Goal: Information Seeking & Learning: Learn about a topic

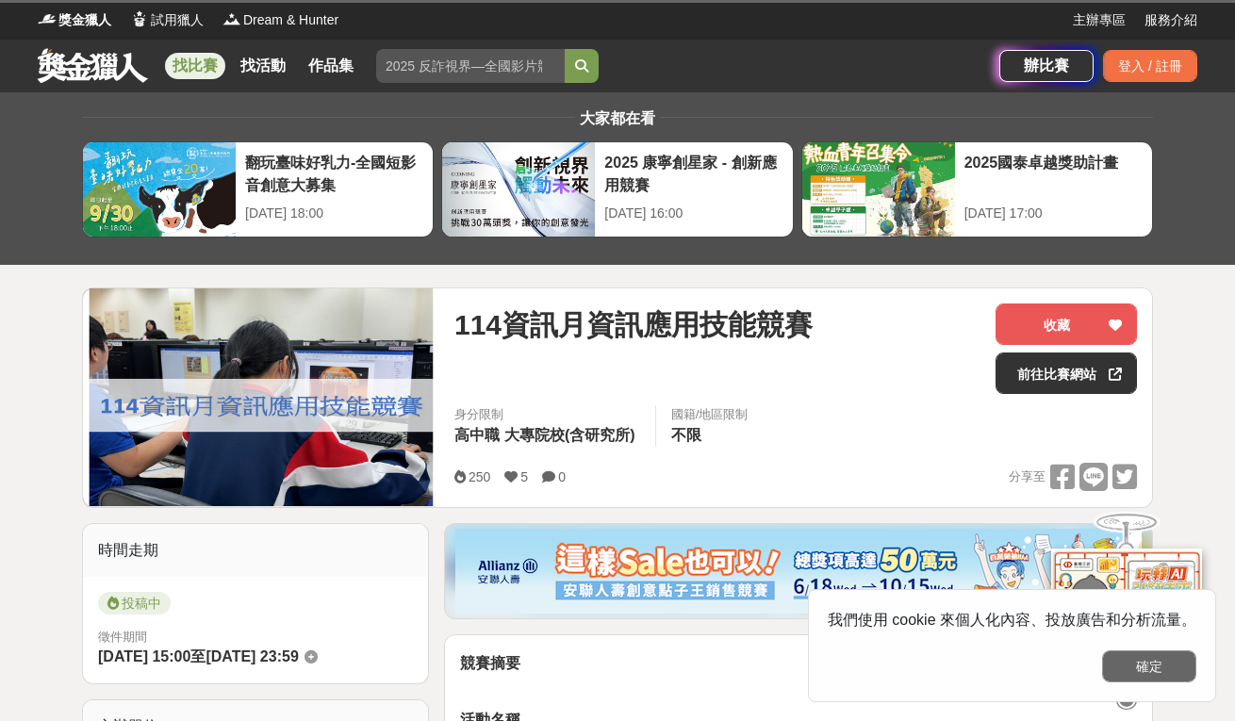
click at [1151, 667] on button "確定" at bounding box center [1149, 667] width 94 height 32
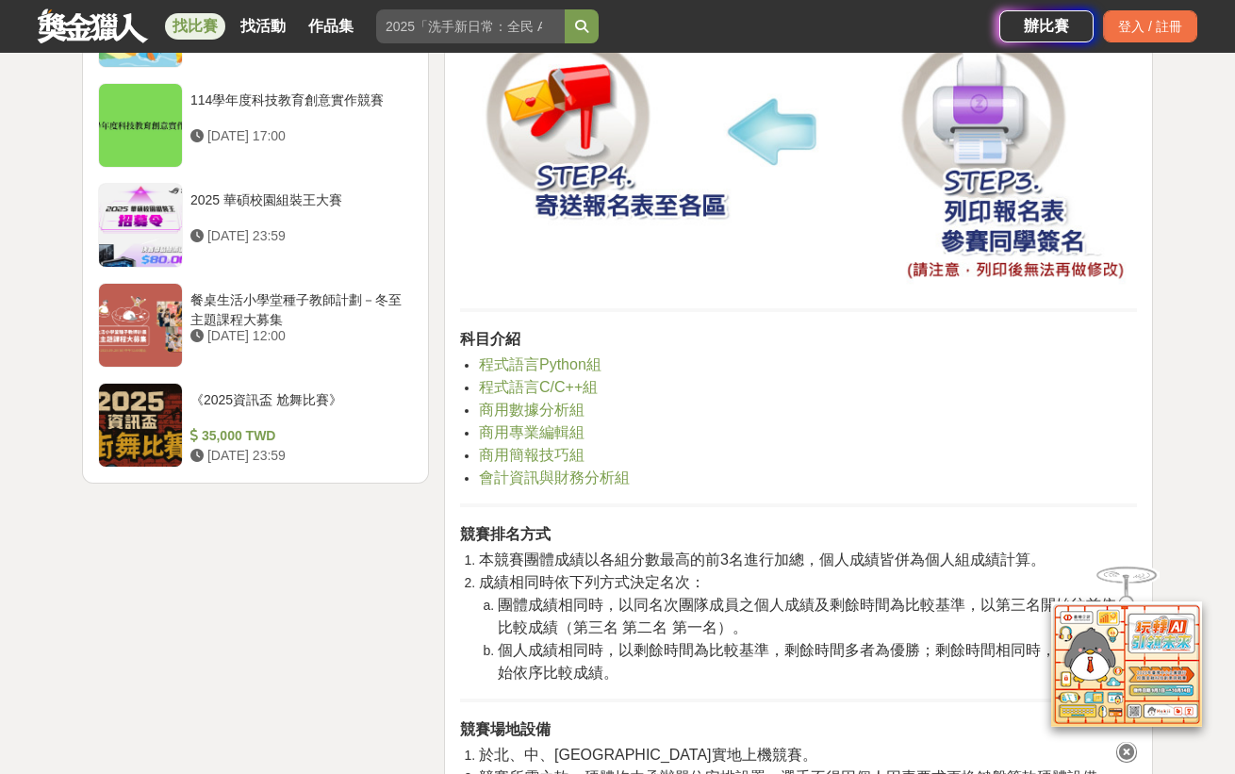
scroll to position [2263, 0]
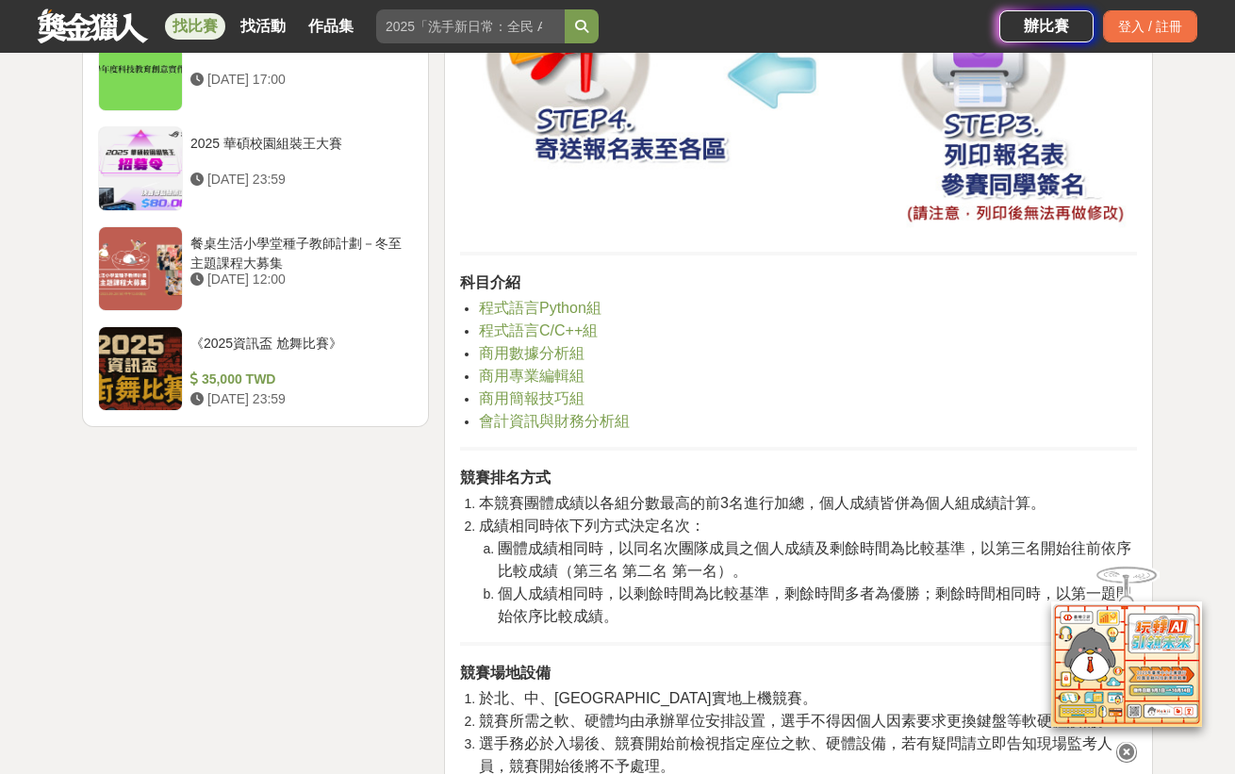
click at [554, 379] on span "商用專業編輯組" at bounding box center [532, 376] width 106 height 16
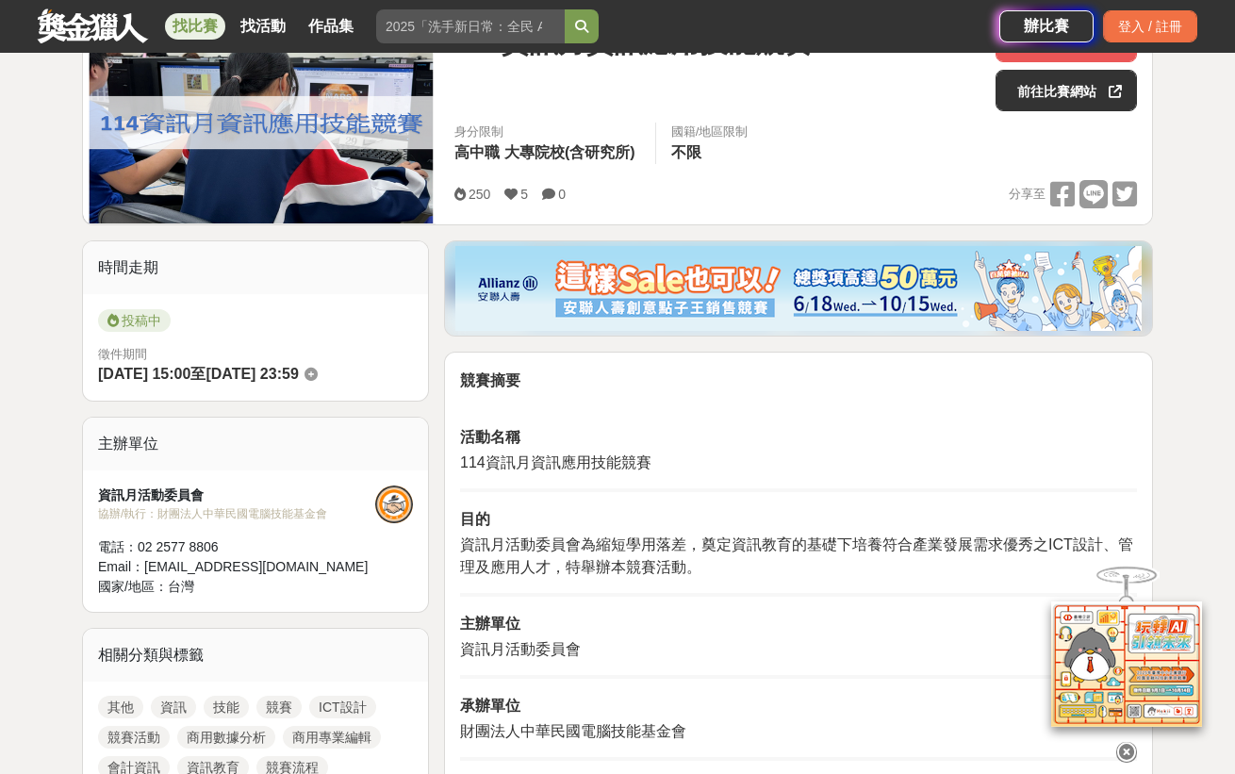
scroll to position [0, 0]
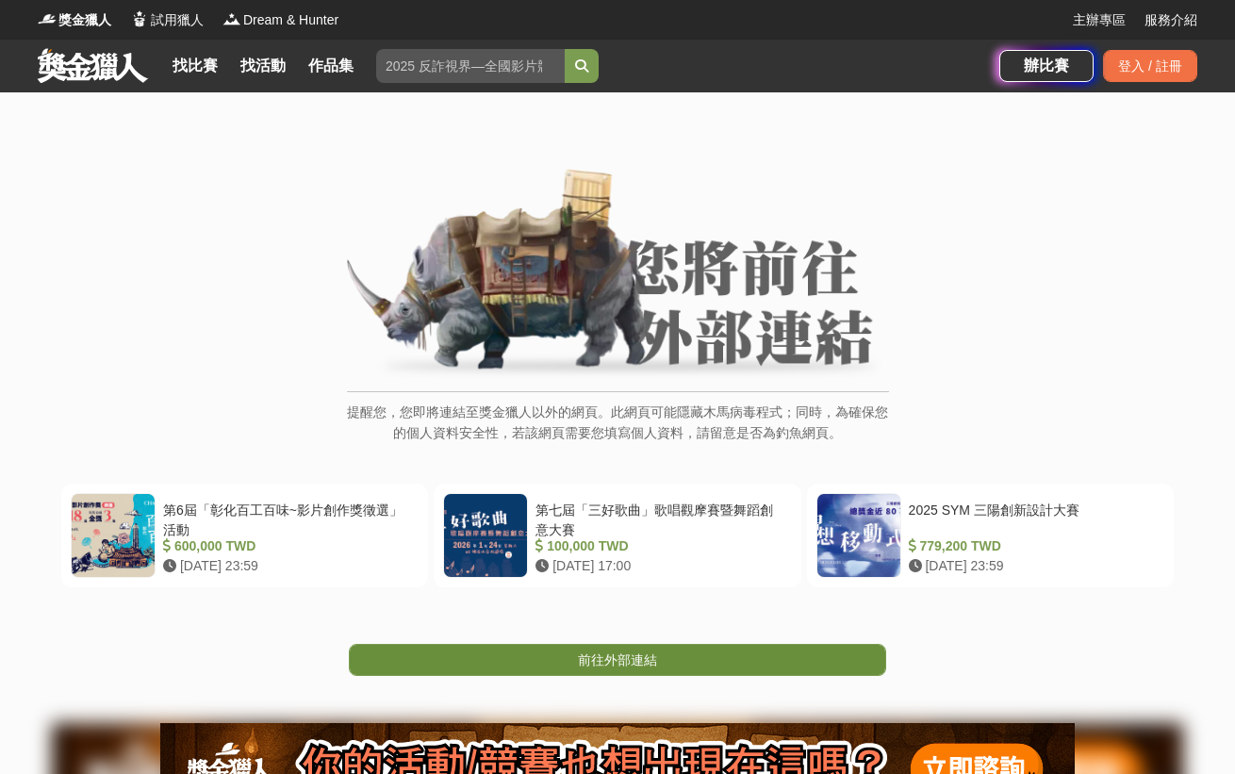
click at [659, 663] on link "前往外部連結" at bounding box center [617, 660] width 537 height 32
